Goal: Information Seeking & Learning: Check status

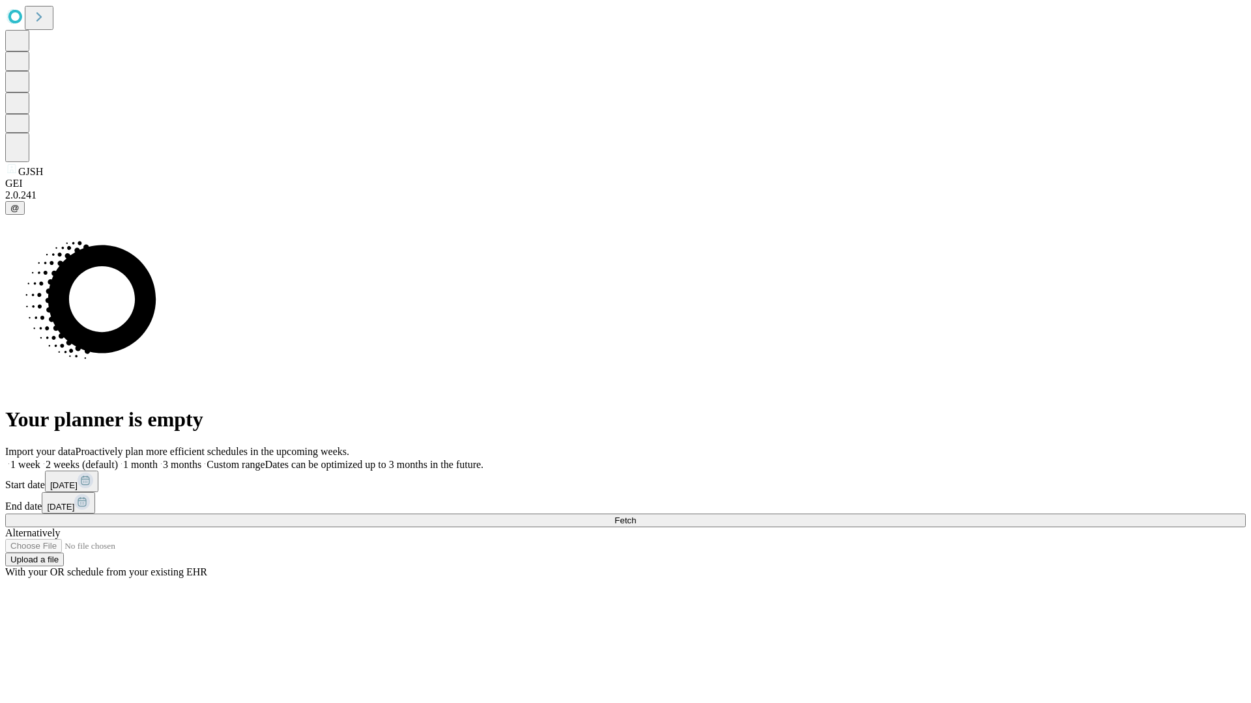
click at [636, 516] on span "Fetch" at bounding box center [624, 521] width 21 height 10
